Goal: Information Seeking & Learning: Learn about a topic

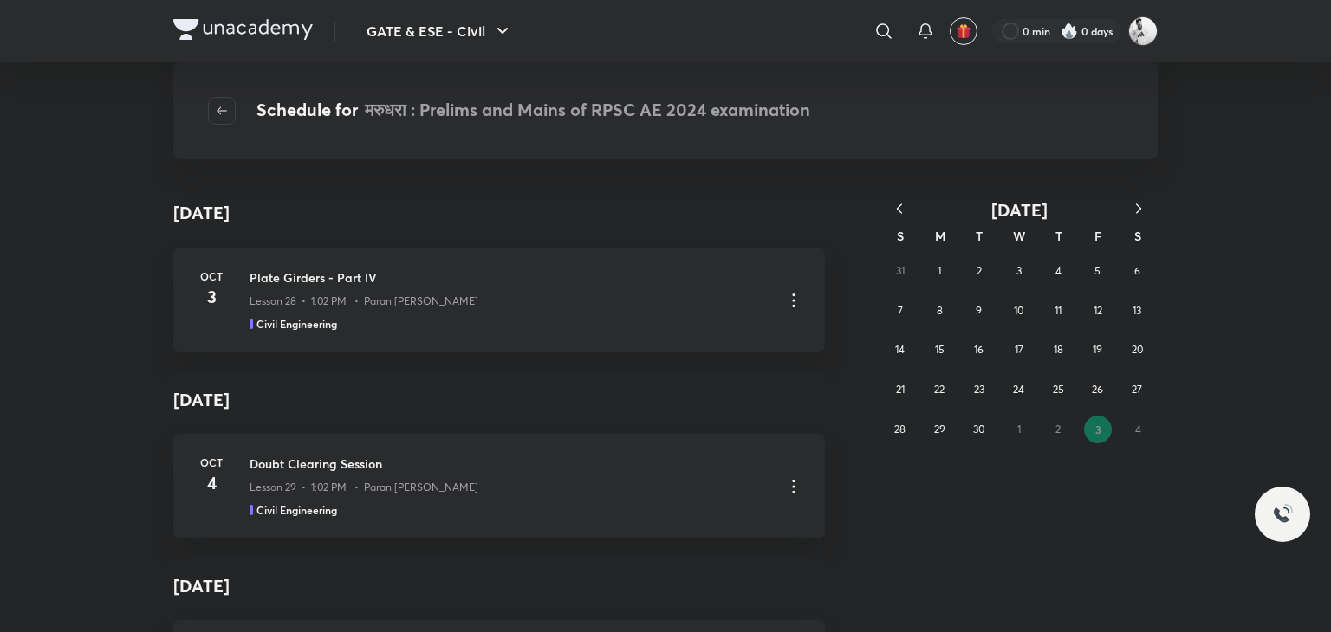
click at [894, 208] on icon "button" at bounding box center [899, 208] width 17 height 17
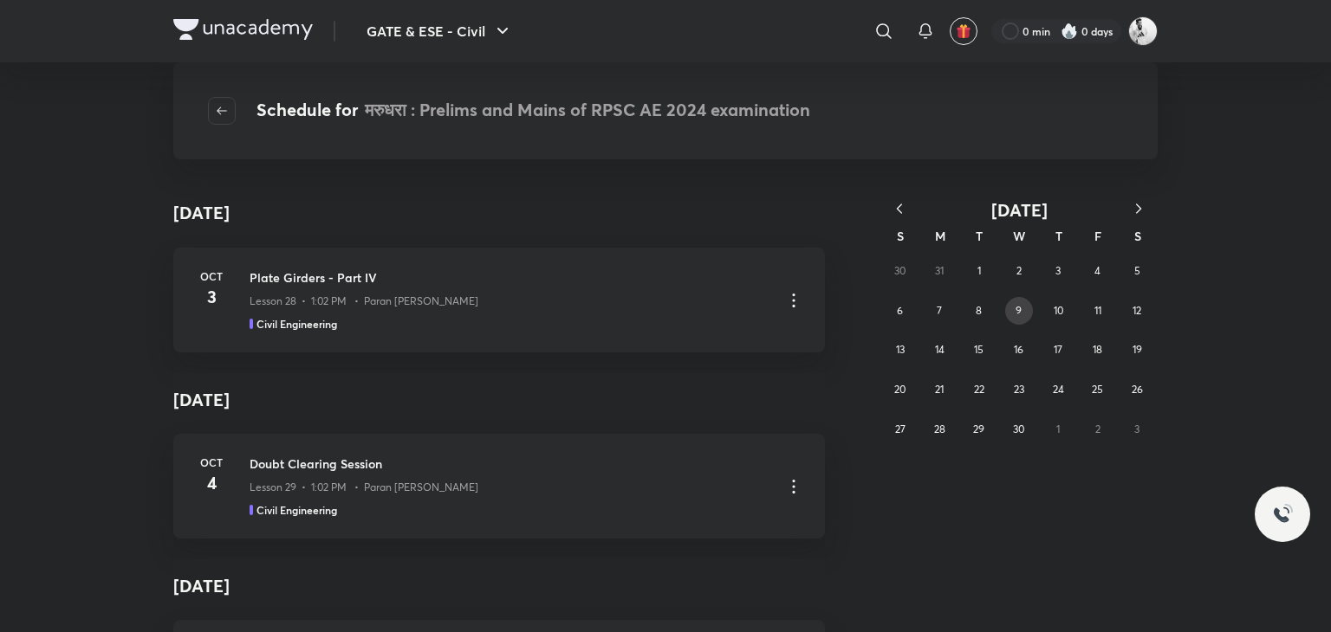
click at [1025, 308] on button "9" at bounding box center [1019, 311] width 28 height 28
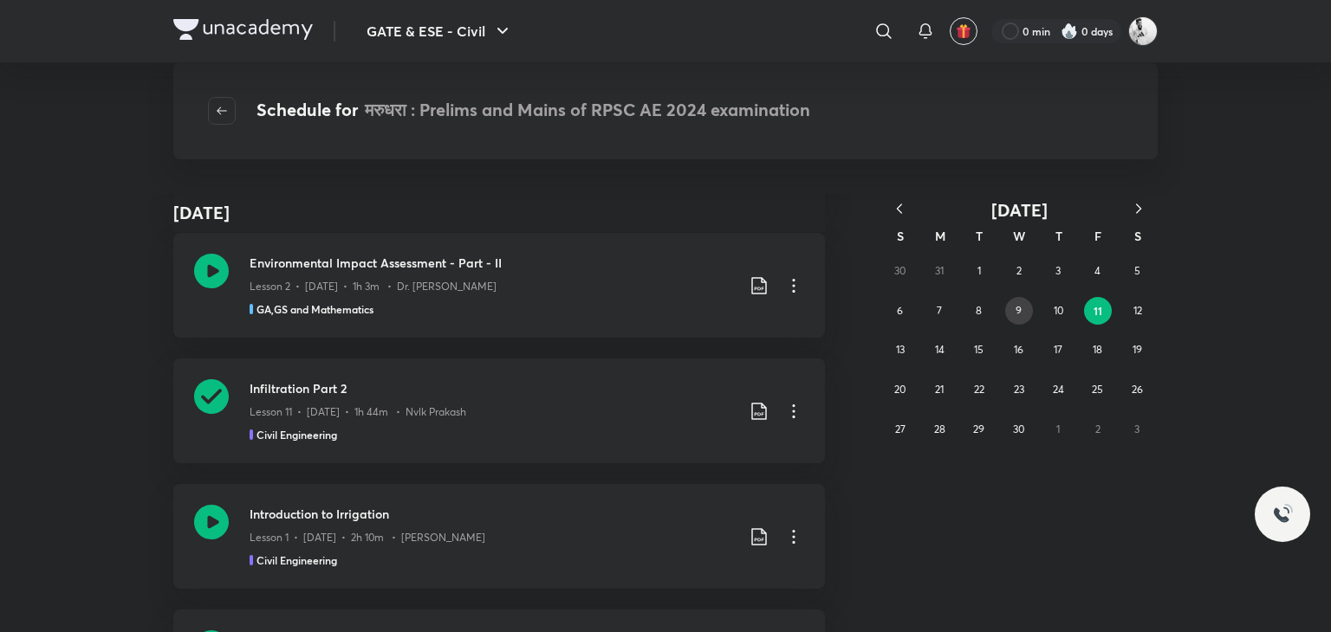
scroll to position [1520, 0]
click at [255, 386] on h3 "Infiltration Part 2" at bounding box center [492, 386] width 485 height 18
